Goal: Transaction & Acquisition: Purchase product/service

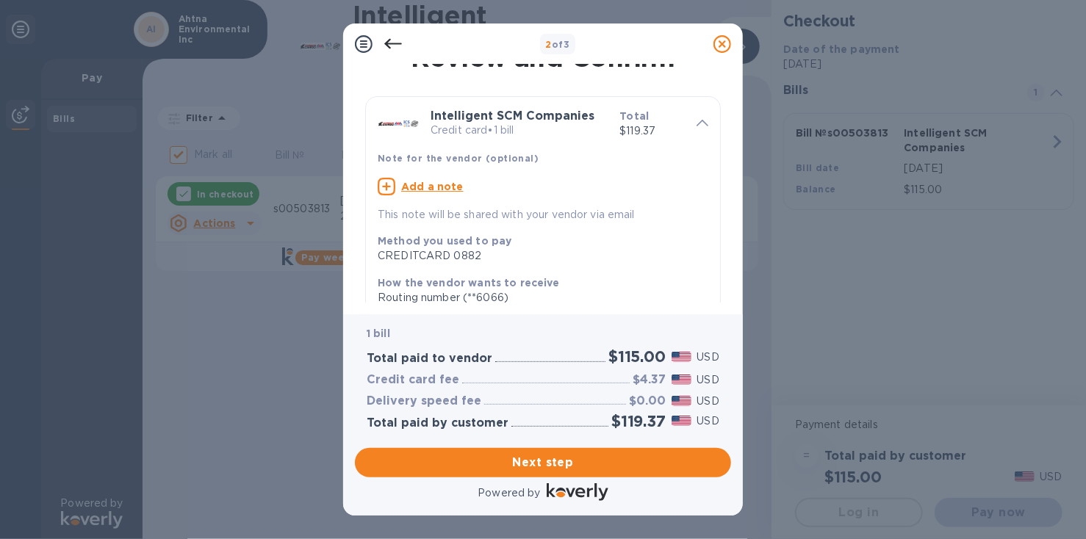
scroll to position [48, 0]
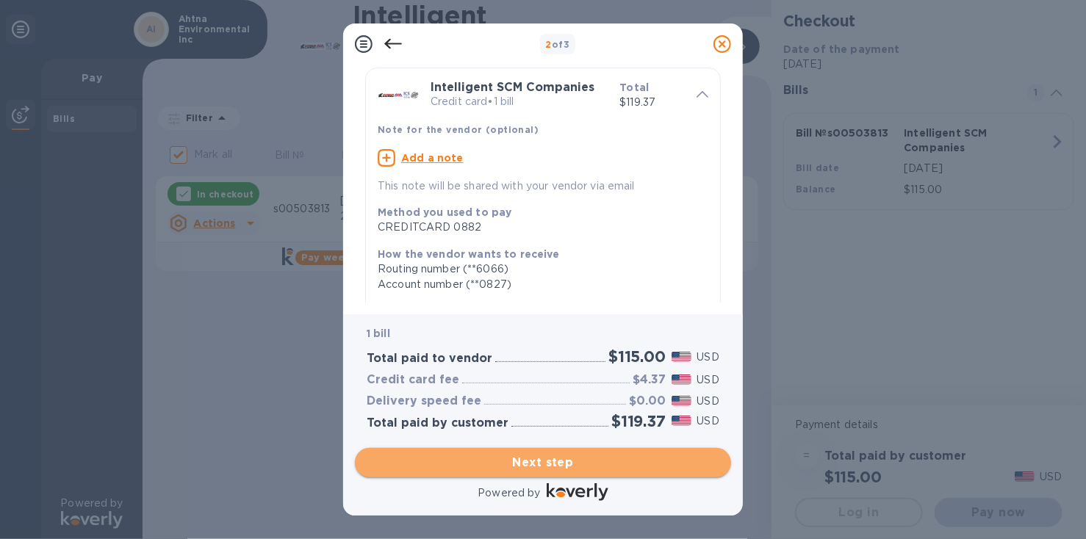
click at [529, 461] on span "Next step" at bounding box center [543, 463] width 353 height 18
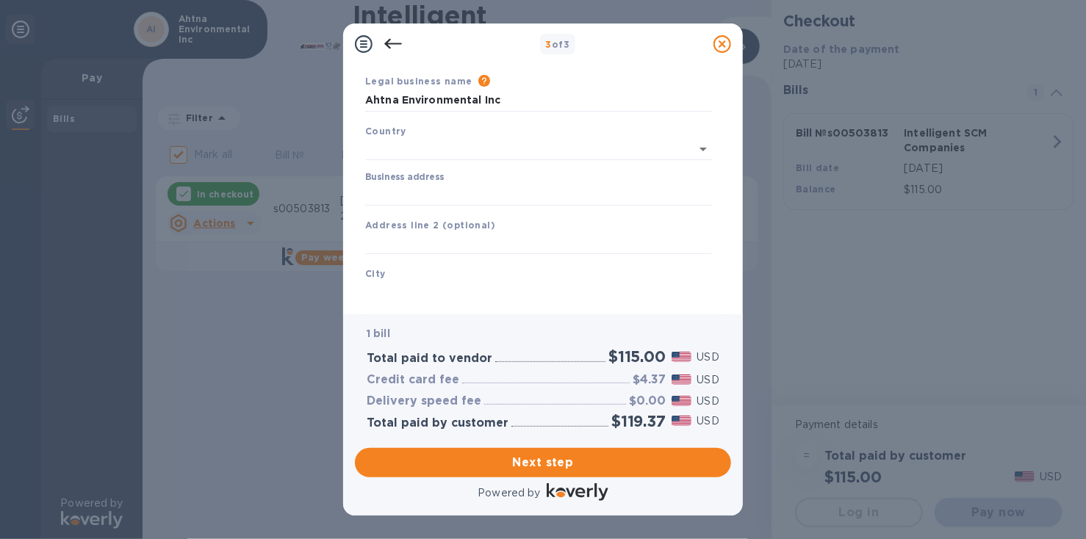
type input "[GEOGRAPHIC_DATA]"
click at [439, 188] on input "Business address" at bounding box center [538, 192] width 347 height 22
type input "[STREET_ADDRESS]"
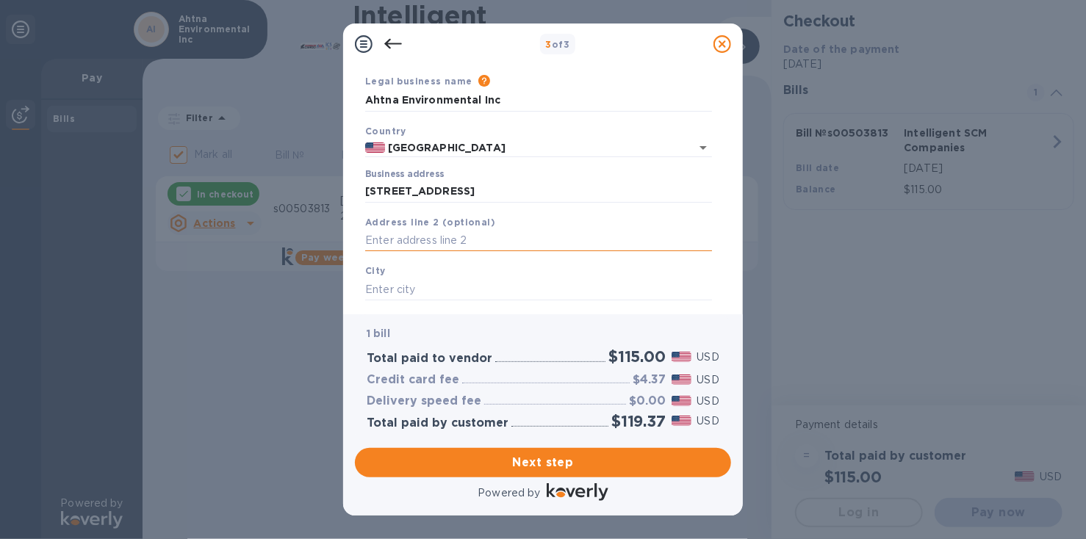
click at [431, 240] on input "text" at bounding box center [538, 241] width 347 height 22
type input "suite 100"
click at [382, 284] on input "text" at bounding box center [538, 289] width 347 height 22
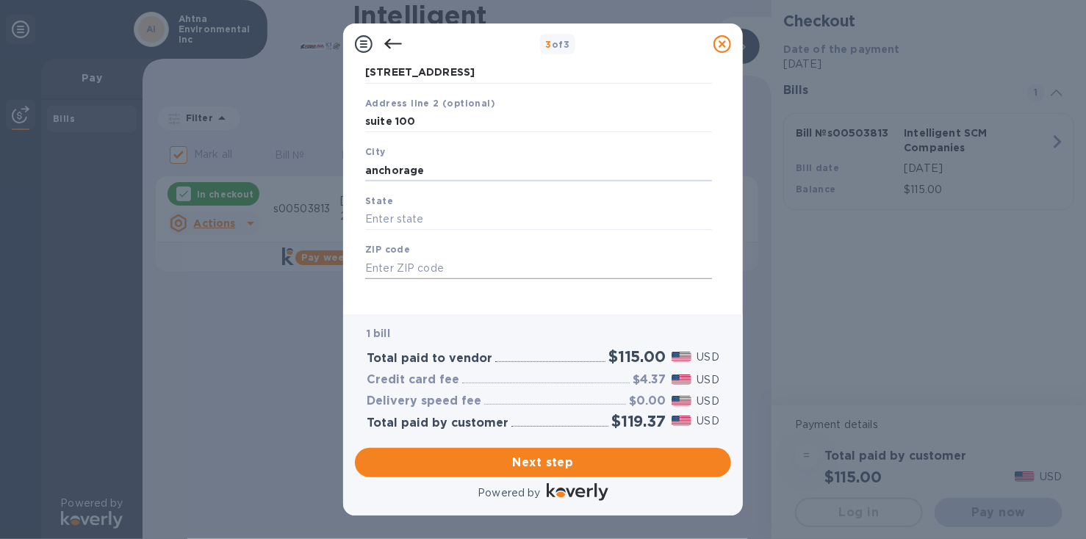
scroll to position [171, 0]
type input "anchorage"
click at [429, 214] on input "text" at bounding box center [538, 216] width 347 height 22
type input "ak"
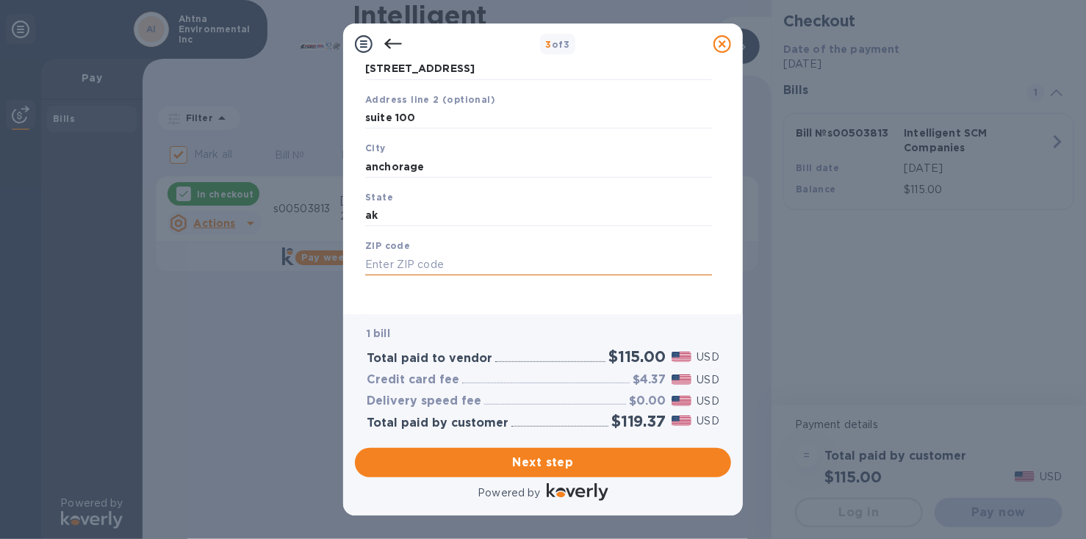
click at [411, 256] on input "text" at bounding box center [538, 264] width 347 height 22
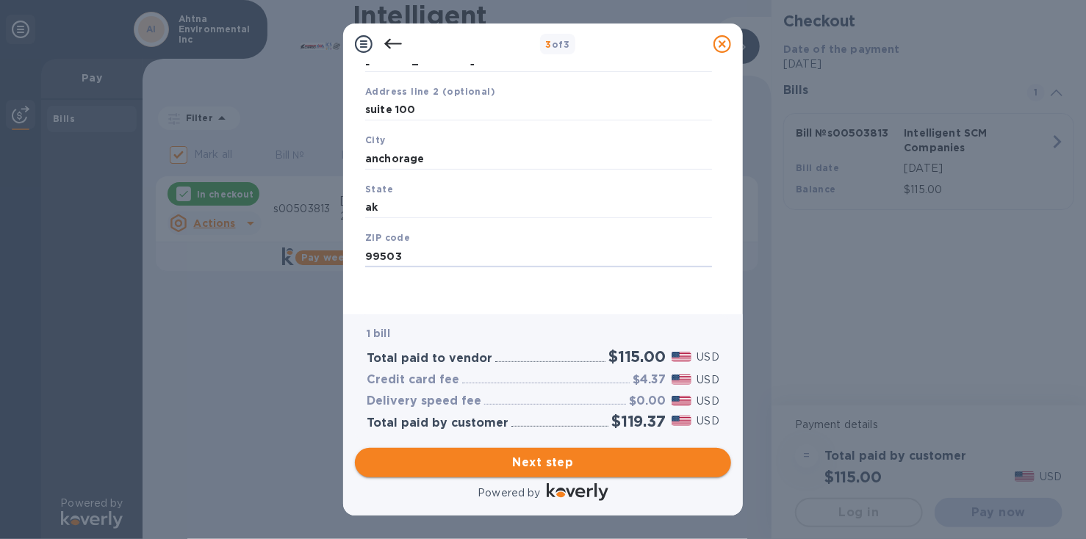
type input "99503"
click at [542, 461] on span "Next step" at bounding box center [543, 463] width 353 height 18
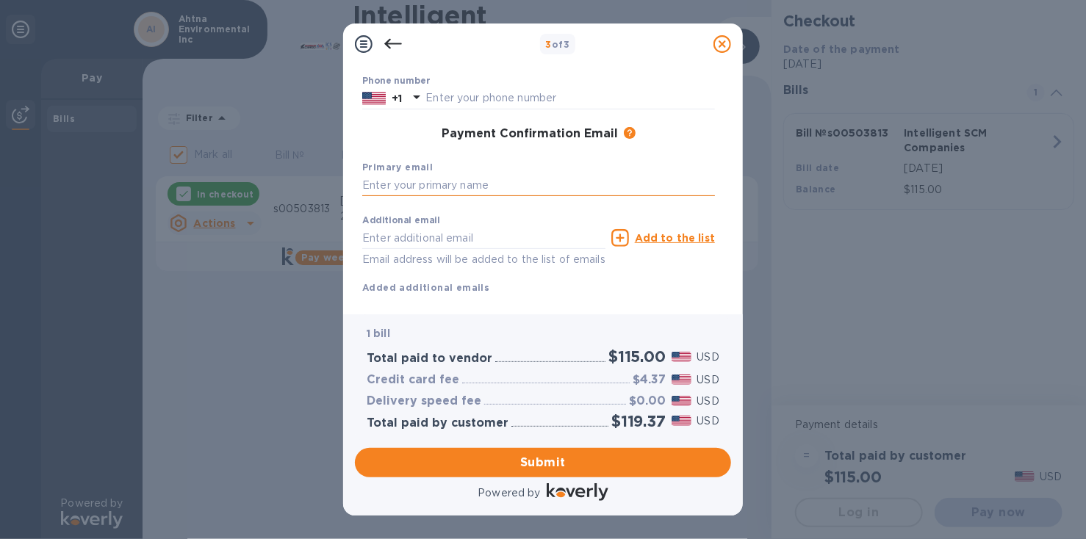
click at [447, 185] on input "text" at bounding box center [538, 186] width 353 height 22
type input "mmccomb@ahtna.net"
type input "marsh"
type input "mccomb"
type input "9076872525"
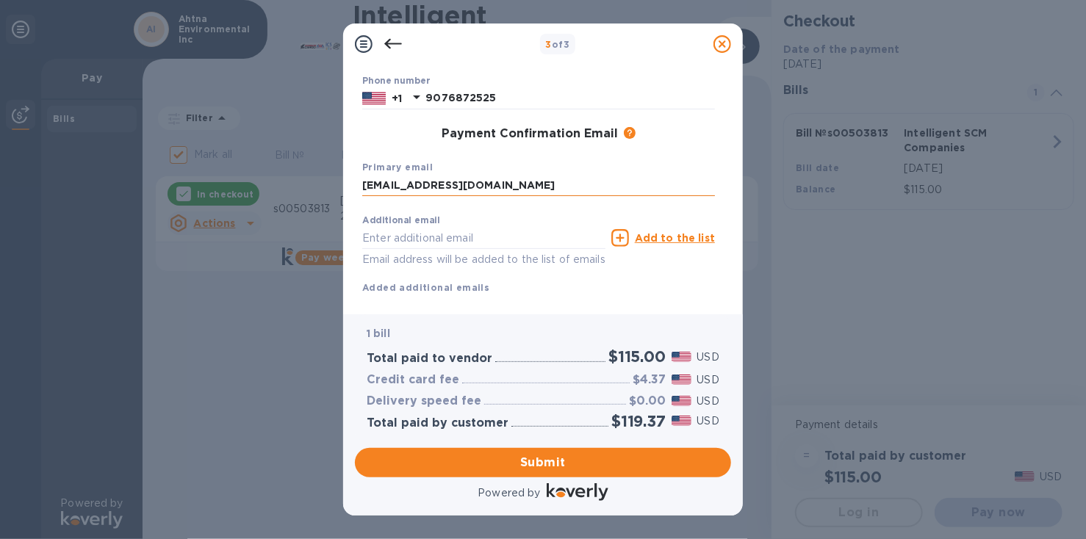
type input "thismarsh@gmail.com"
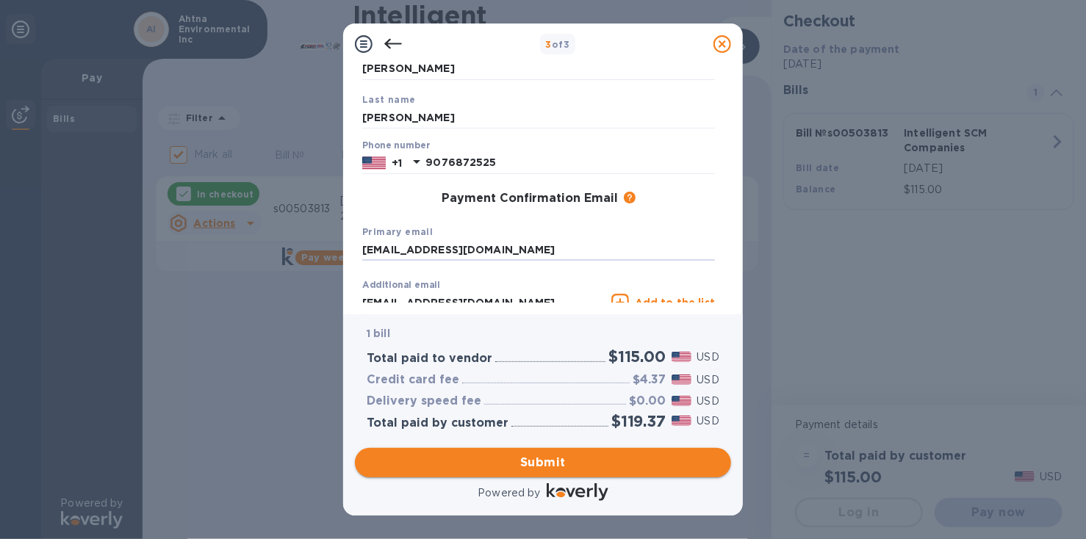
scroll to position [117, 0]
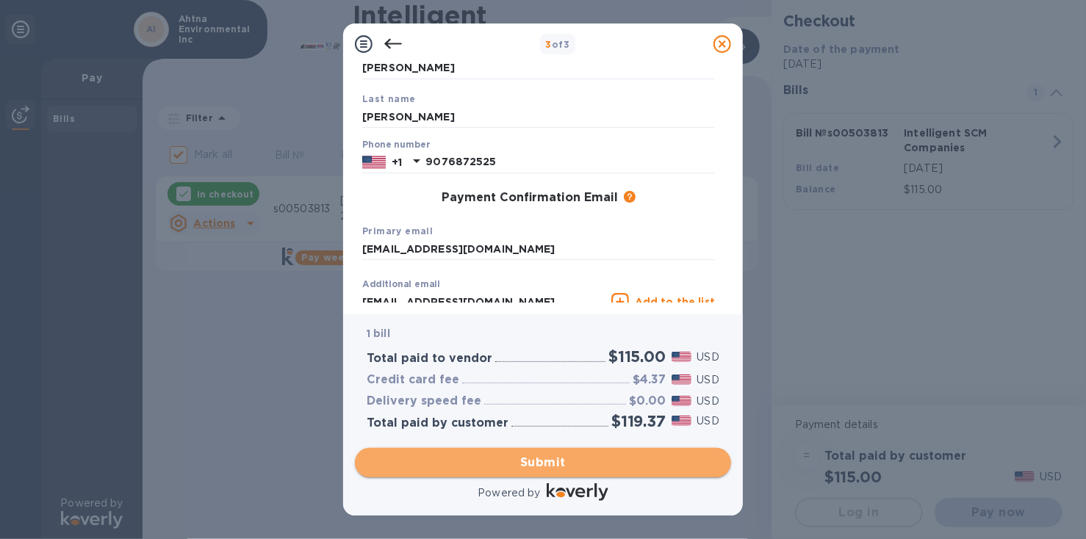
click at [548, 462] on span "Submit" at bounding box center [543, 463] width 353 height 18
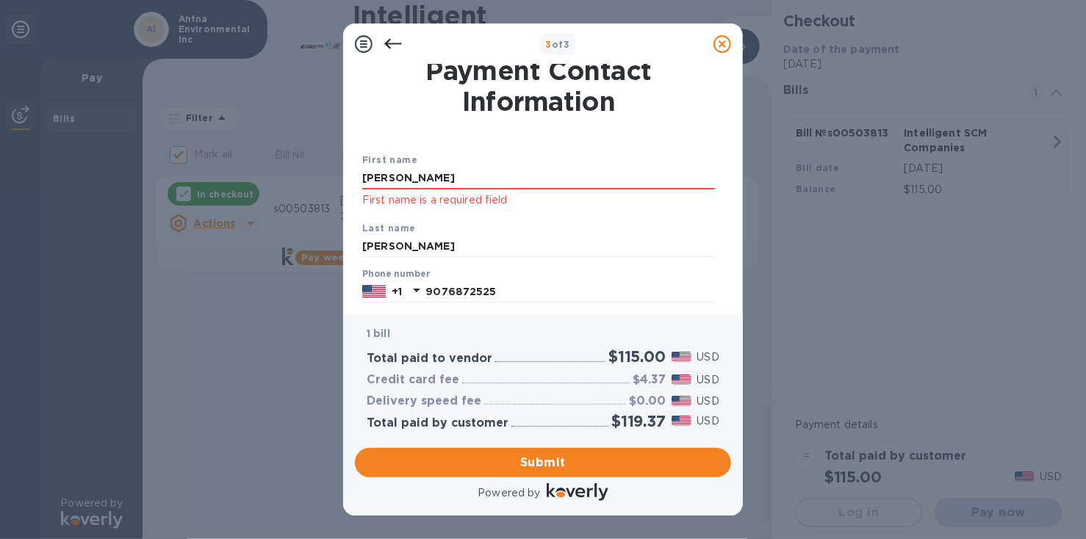
scroll to position [0, 0]
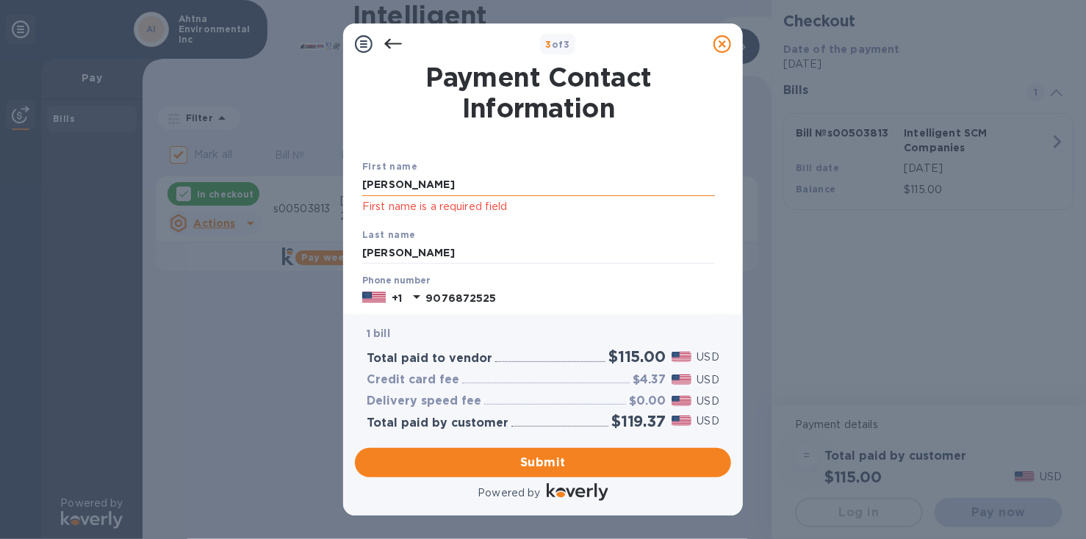
click at [414, 181] on input "marsh" at bounding box center [538, 185] width 353 height 22
drag, startPoint x: 418, startPoint y: 181, endPoint x: 347, endPoint y: 179, distance: 71.3
click at [347, 179] on div "Payment Contact Information First name marsh First name is a required field Las…" at bounding box center [543, 190] width 400 height 250
type input "marsh"
click at [380, 256] on input "mccomb" at bounding box center [538, 253] width 353 height 22
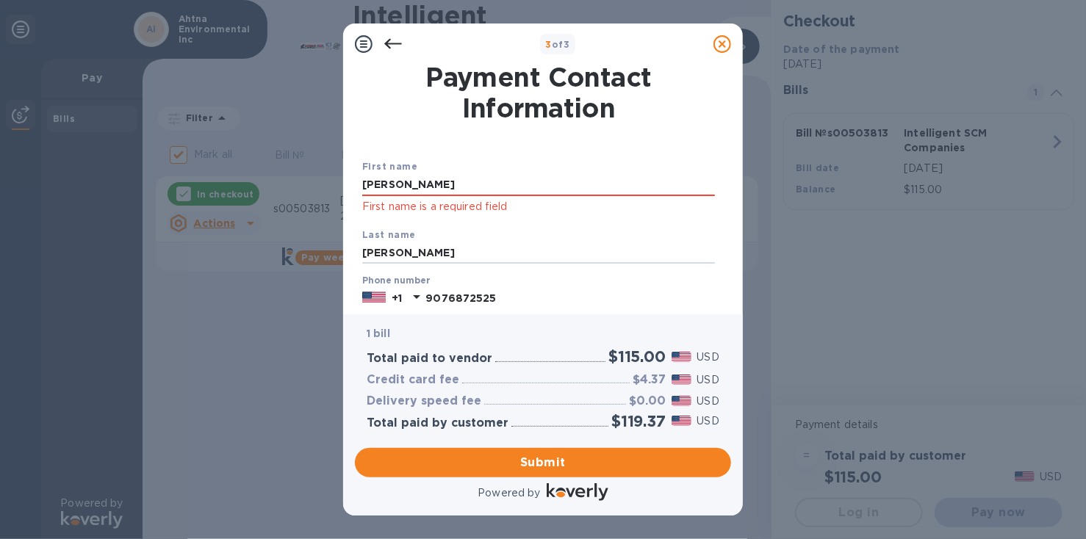
drag, startPoint x: 423, startPoint y: 252, endPoint x: 350, endPoint y: 251, distance: 72.7
click at [350, 251] on div "Payment Contact Information First name marsh First name is a required field Las…" at bounding box center [543, 190] width 400 height 250
type input "mccomb"
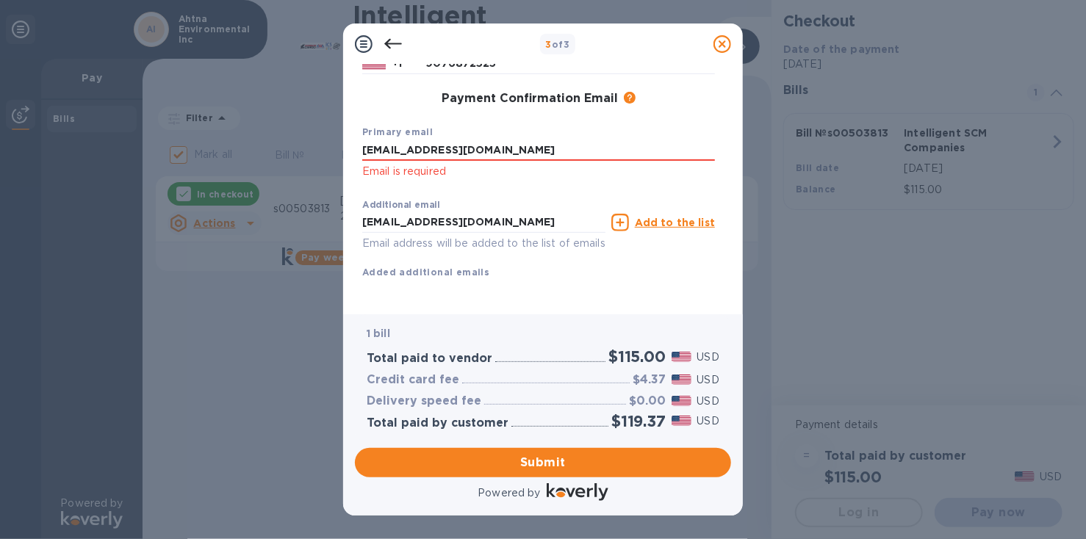
scroll to position [253, 0]
click at [489, 140] on input "mmccomb@ahtna.net" at bounding box center [538, 151] width 353 height 22
drag, startPoint x: 666, startPoint y: 178, endPoint x: 651, endPoint y: 177, distance: 14.7
click at [664, 190] on div "Additional email thismarsh@gmail.com Email address will be added to the list of…" at bounding box center [538, 223] width 359 height 66
click at [489, 212] on input "thismarsh@gmail.com" at bounding box center [483, 223] width 243 height 22
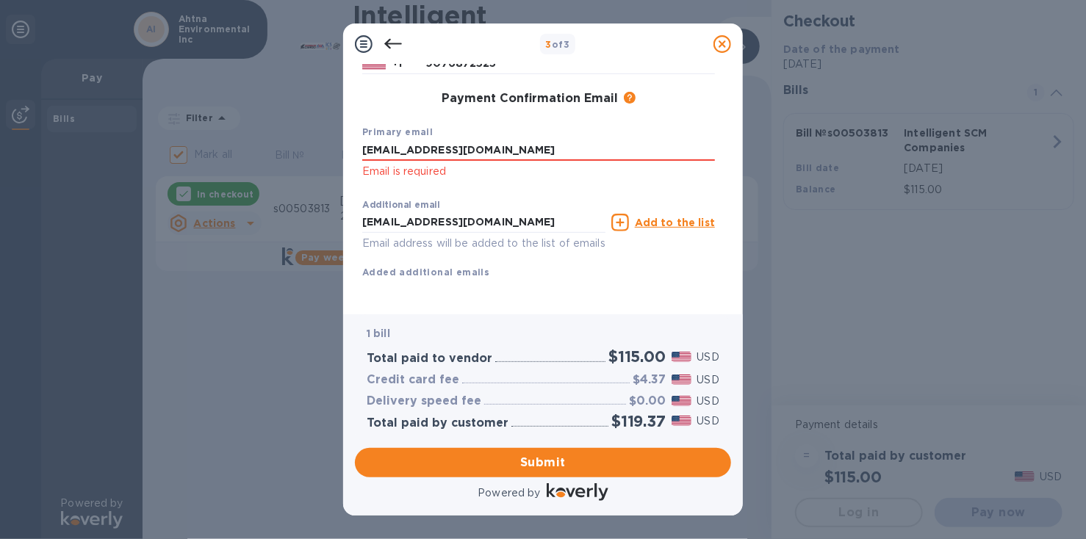
click at [658, 265] on div "Additional email thismarsh@gmail.com Email address will be added to the list of…" at bounding box center [538, 236] width 364 height 99
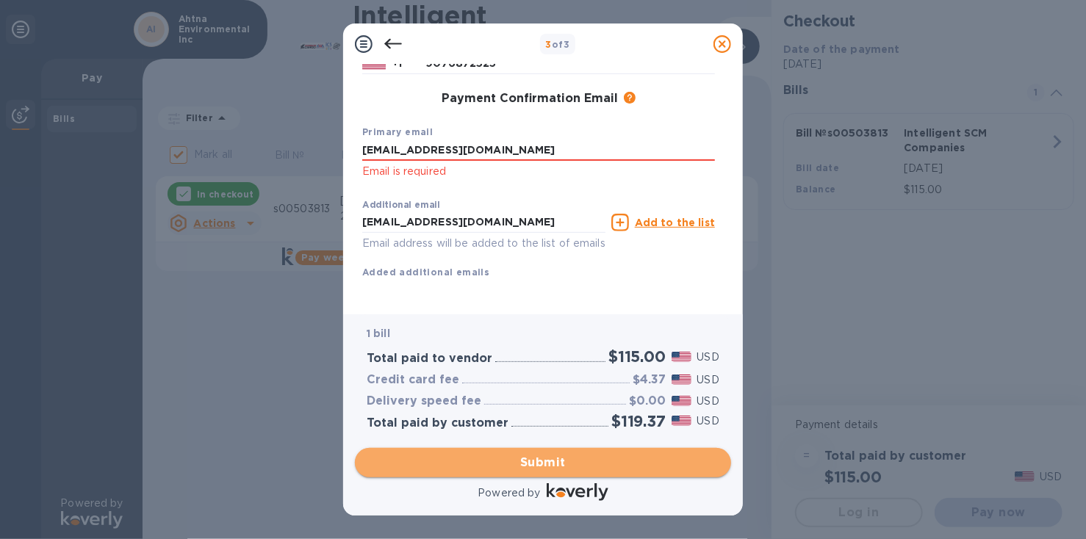
click at [570, 466] on span "Submit" at bounding box center [543, 463] width 353 height 18
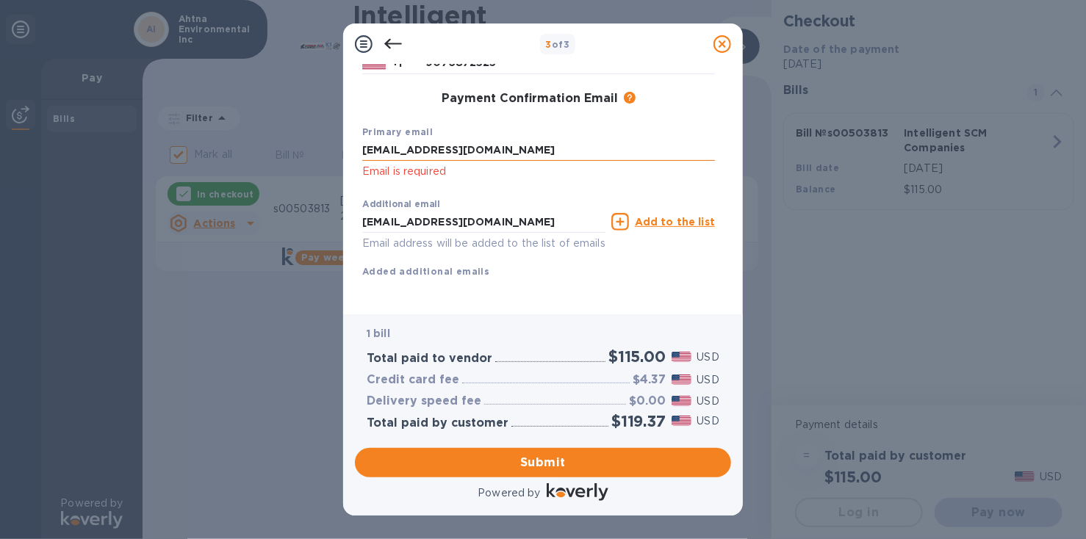
click at [482, 140] on input "mmccomb@ahtna.net" at bounding box center [538, 151] width 353 height 22
drag, startPoint x: 494, startPoint y: 132, endPoint x: 364, endPoint y: 126, distance: 130.1
click at [363, 140] on input "mmccomb@ahtna.net" at bounding box center [538, 151] width 353 height 22
type input "mmccomb@ahtna.net"
click at [538, 287] on div "First name marsh Last name mccomb Phone number +1 9076872525 Payment Confirmati…" at bounding box center [538, 123] width 353 height 360
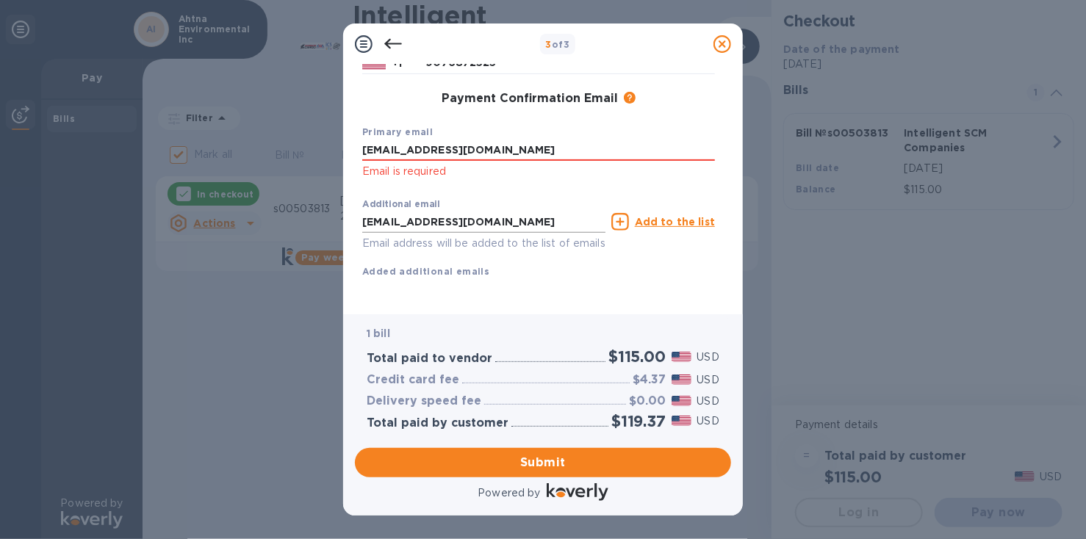
click at [489, 211] on input "thismarsh@gmail.com" at bounding box center [483, 222] width 243 height 22
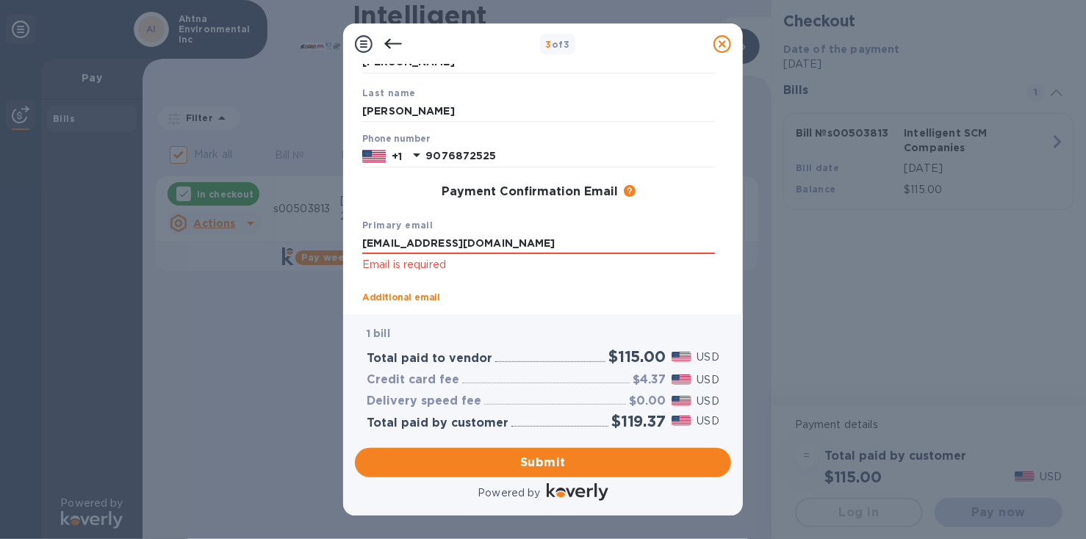
scroll to position [112, 0]
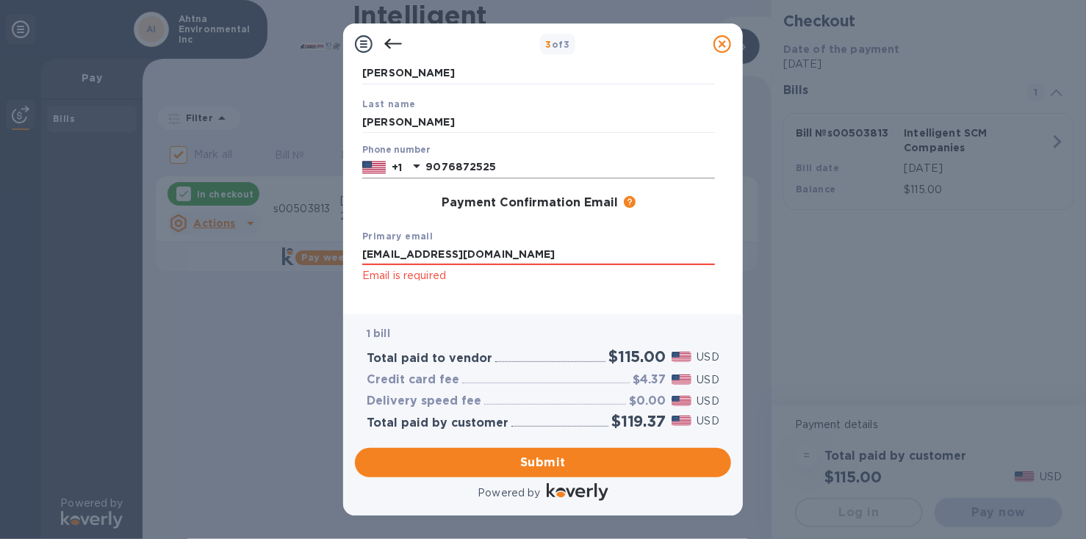
click at [494, 166] on input "9076872525" at bounding box center [569, 167] width 289 height 22
click at [456, 125] on input "mccomb" at bounding box center [538, 122] width 353 height 22
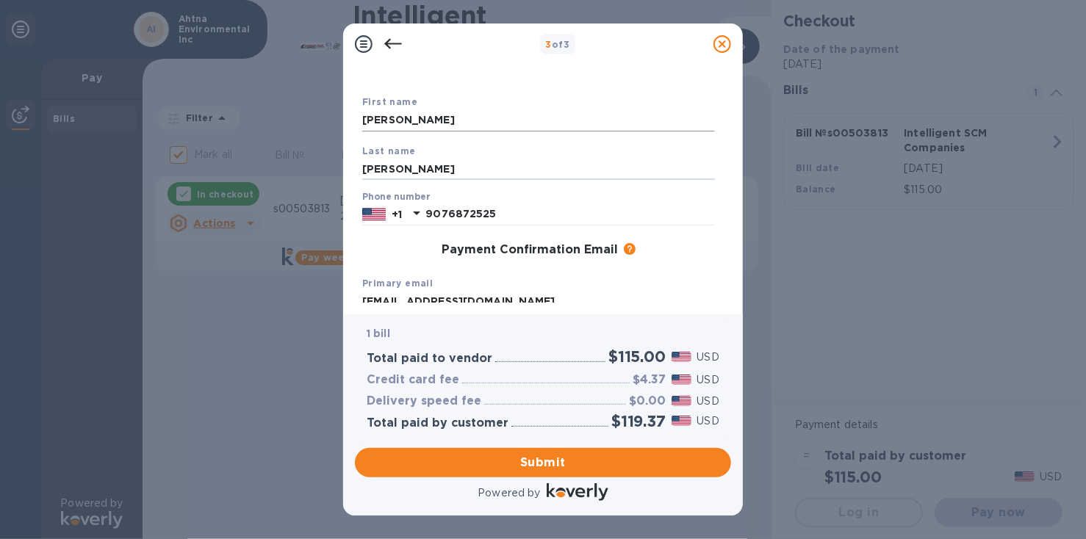
scroll to position [122, 0]
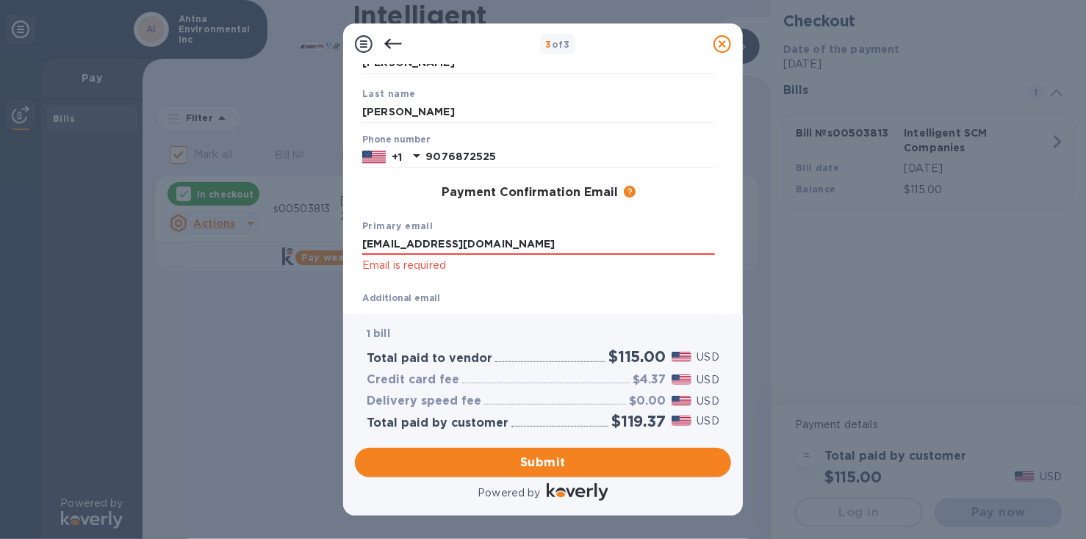
click at [453, 299] on div "Additional email thismarsh@gmail.com Email address will be added to the list of…" at bounding box center [483, 319] width 243 height 53
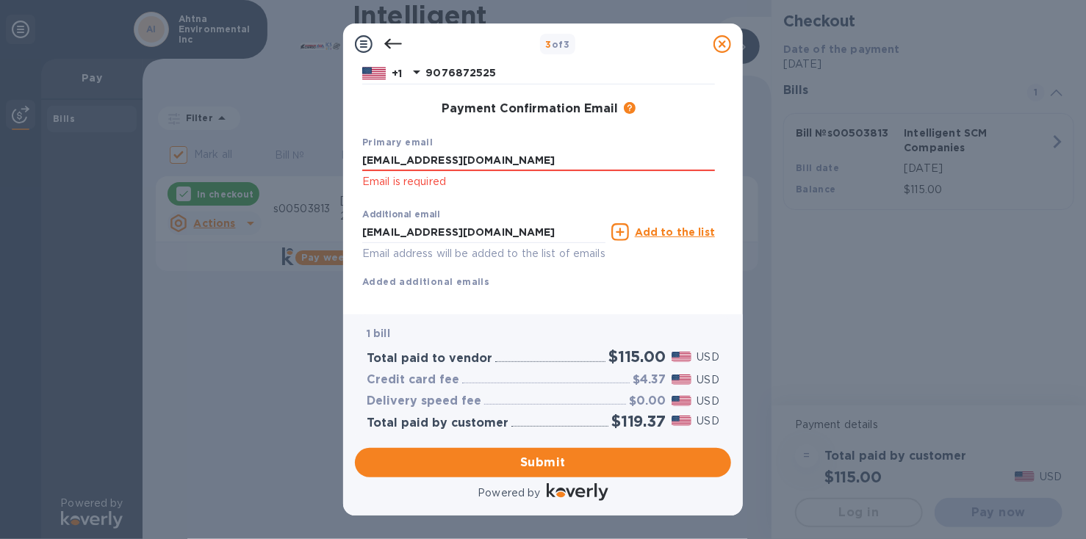
scroll to position [220, 0]
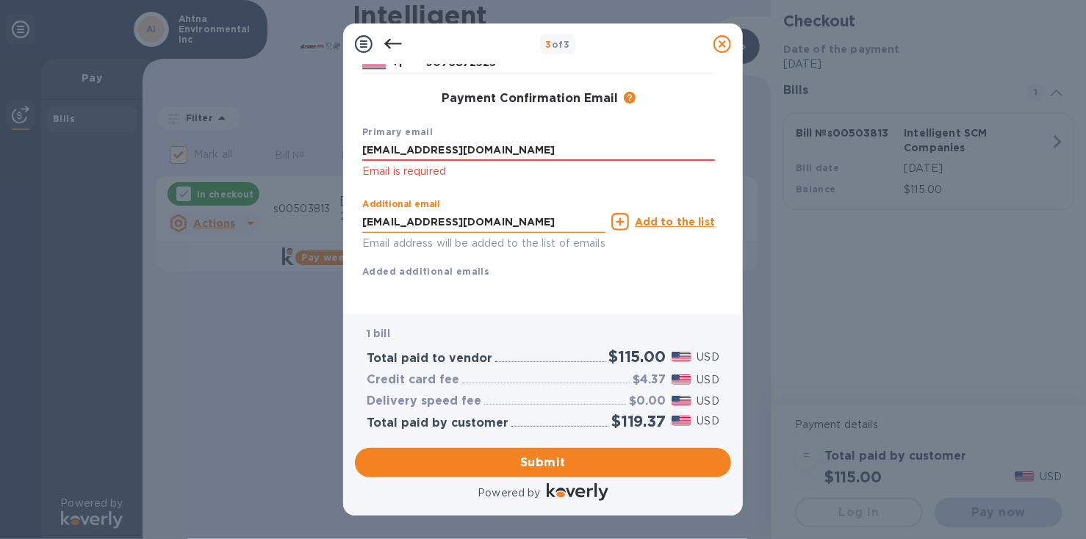
click at [489, 220] on input "thismarsh@gmail.com" at bounding box center [483, 222] width 243 height 22
click at [531, 263] on div "Additional email thismarsh@gmail.com Email address will be added to the list of…" at bounding box center [538, 235] width 353 height 87
click at [467, 141] on input "mmccomb@ahtna.net" at bounding box center [538, 151] width 353 height 22
click at [493, 180] on div "Primary email mmccomb@ahtna.net Email is required" at bounding box center [538, 152] width 364 height 68
click at [454, 270] on b "Added additional emails" at bounding box center [425, 271] width 127 height 11
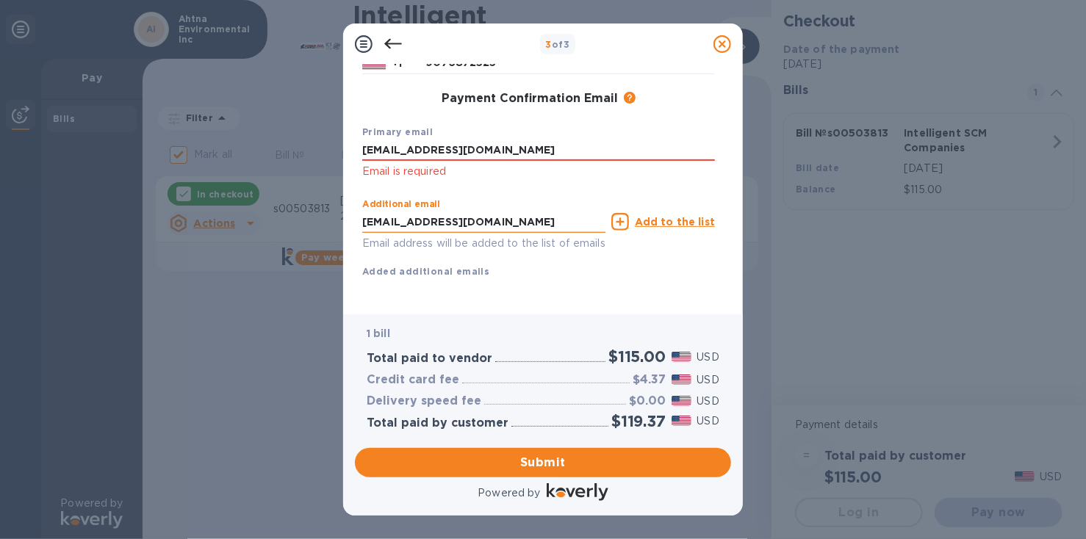
drag, startPoint x: 494, startPoint y: 214, endPoint x: 492, endPoint y: 221, distance: 7.5
click at [493, 215] on input "thismarsh@gmail.com" at bounding box center [483, 222] width 243 height 22
click at [470, 147] on input "mmccomb@ahtna.net" at bounding box center [538, 151] width 353 height 22
click at [495, 146] on input "mmccomb@ahtna.net" at bounding box center [538, 151] width 353 height 22
drag, startPoint x: 495, startPoint y: 145, endPoint x: 388, endPoint y: 173, distance: 110.7
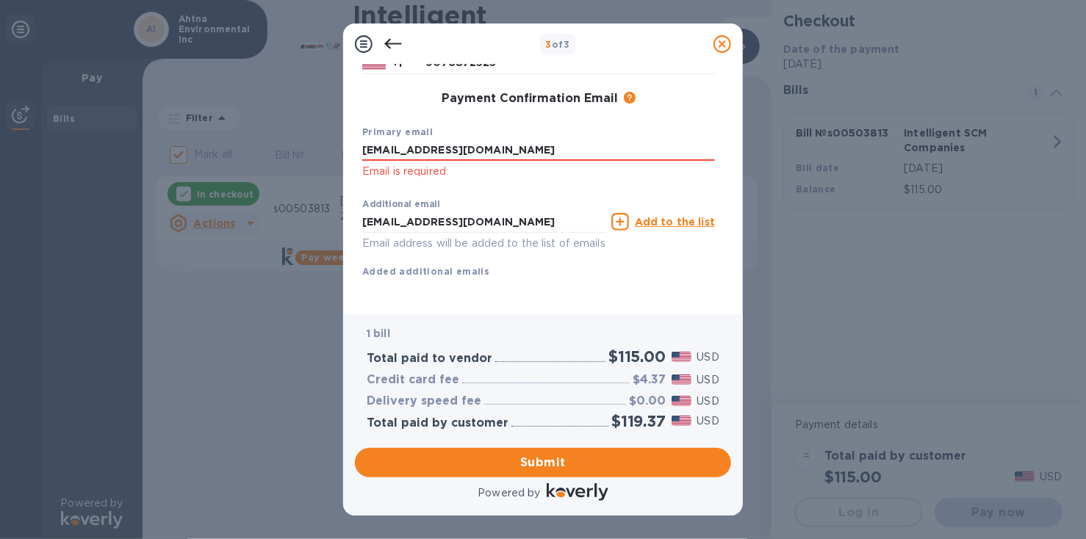
click at [344, 148] on div "Payment Contact Information First name marsh Last name mccomb Phone number +1 9…" at bounding box center [543, 190] width 400 height 250
click at [519, 215] on input "thismarsh@gmail.com" at bounding box center [483, 222] width 243 height 22
click at [410, 146] on input "text" at bounding box center [538, 151] width 353 height 22
type input "mmccomb@ahtna.net"
click at [544, 317] on div "1 bill Total paid to vendor $115.00 USD Credit card fee $4.37 USD Delivery spee…" at bounding box center [543, 377] width 376 height 127
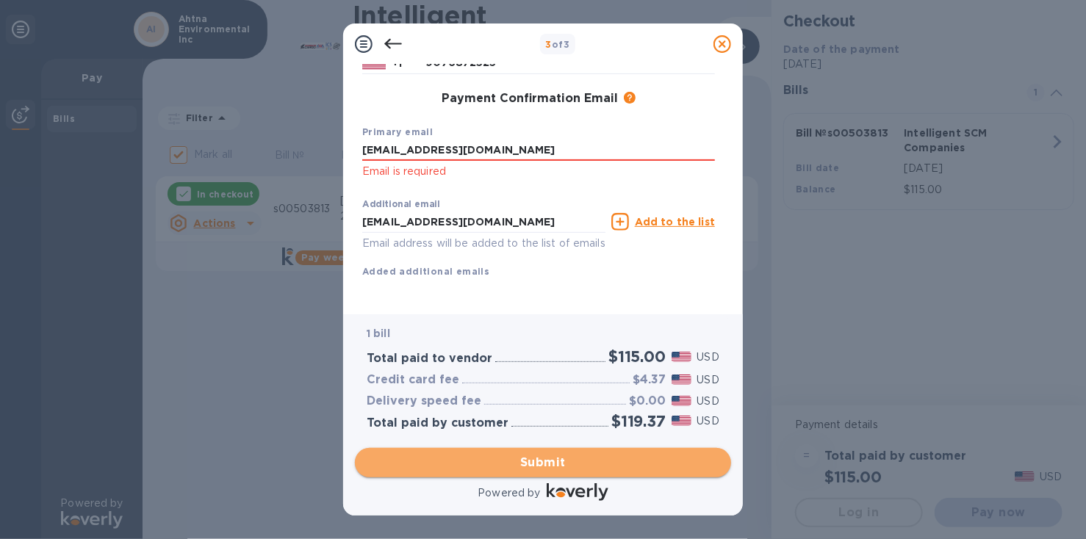
click at [543, 456] on span "Submit" at bounding box center [543, 463] width 353 height 18
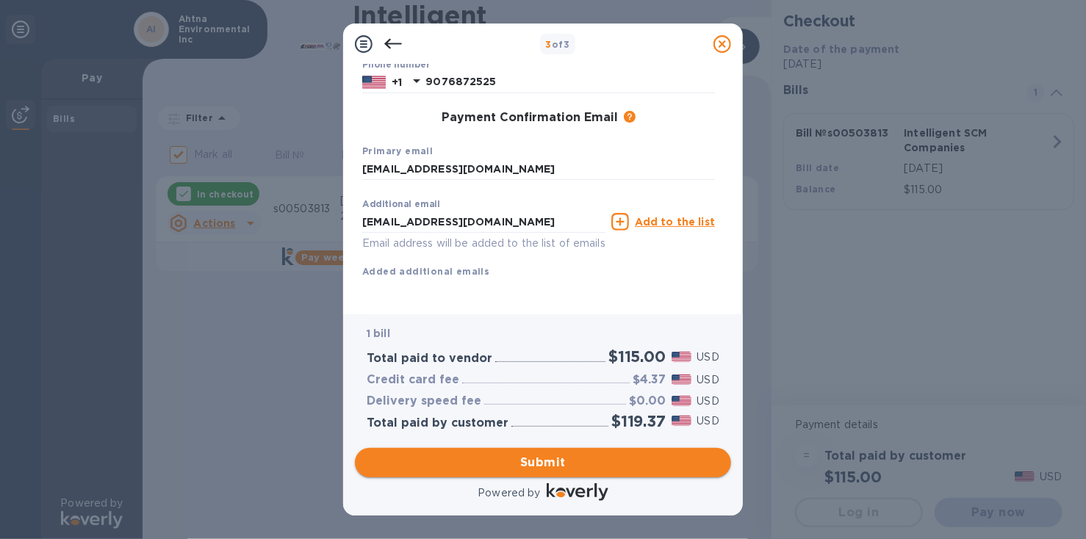
scroll to position [215, 0]
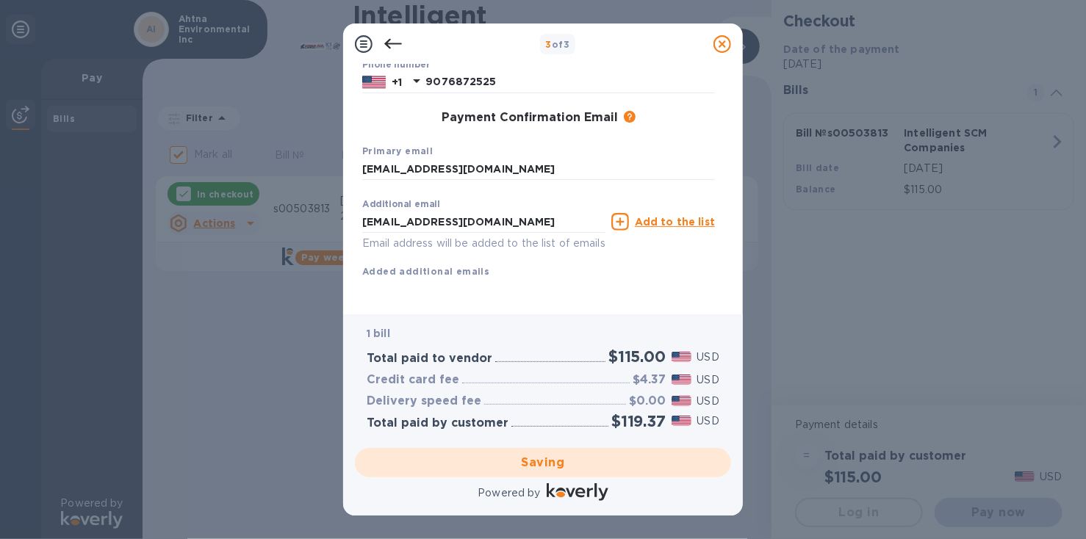
checkbox input "false"
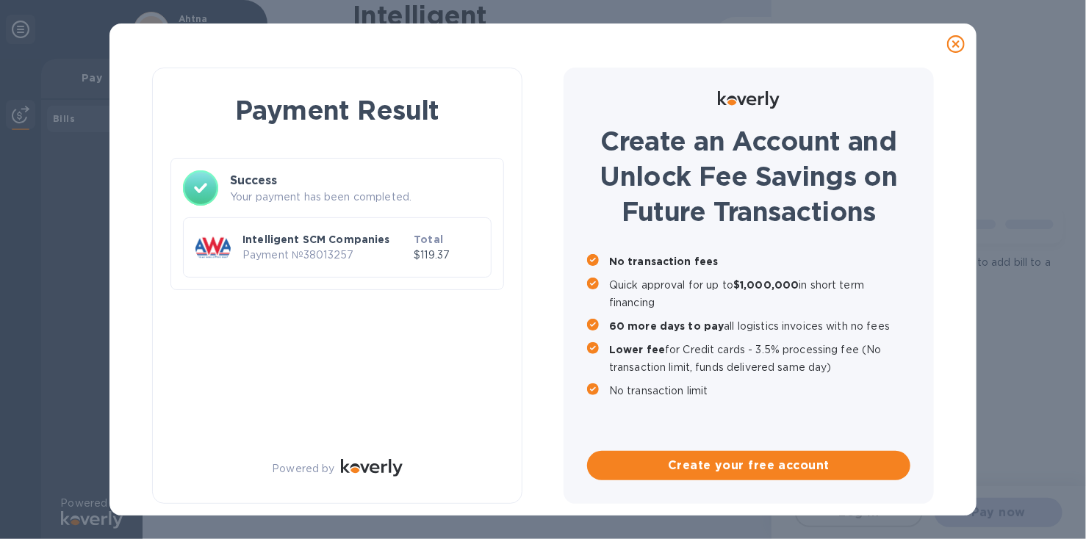
scroll to position [0, 0]
